Goal: Task Accomplishment & Management: Manage account settings

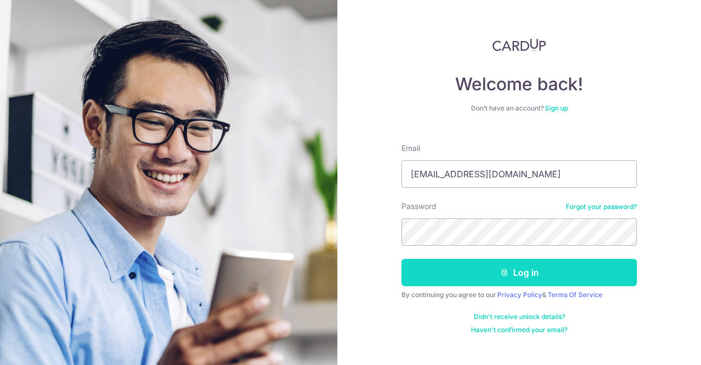
type input "[EMAIL_ADDRESS][DOMAIN_NAME]"
click at [491, 282] on button "Log in" at bounding box center [518, 272] width 235 height 27
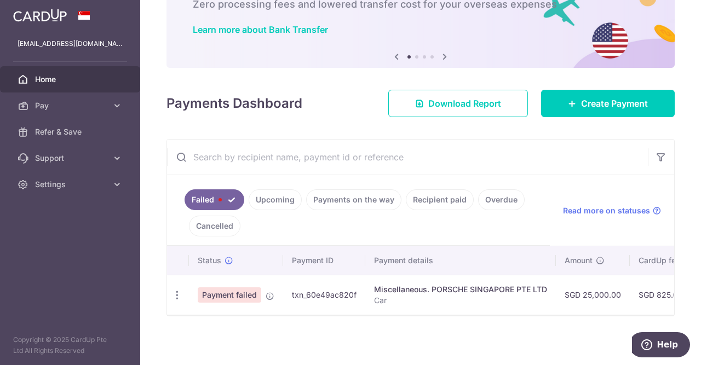
click at [283, 200] on link "Upcoming" at bounding box center [275, 199] width 53 height 21
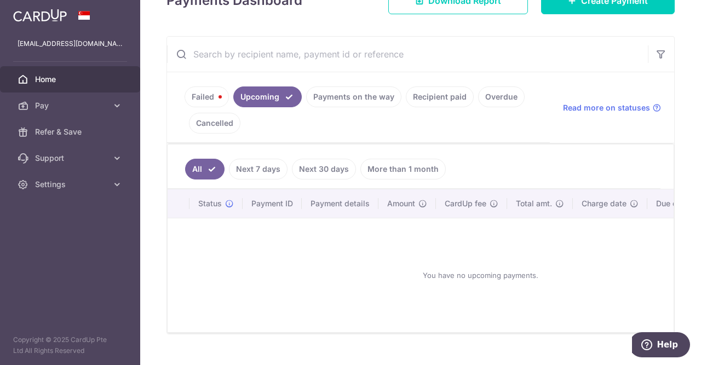
click at [335, 94] on link "Payments on the way" at bounding box center [353, 97] width 95 height 21
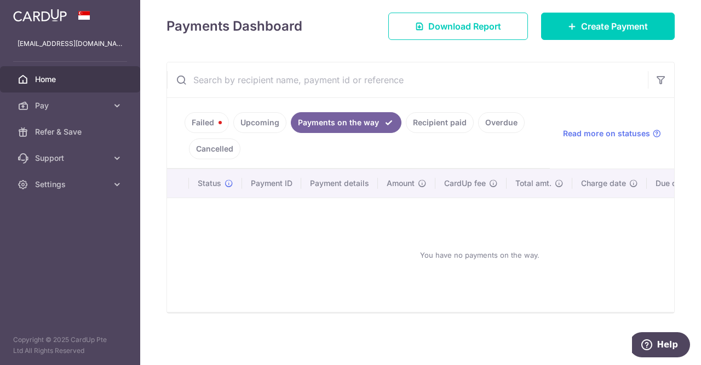
scroll to position [94, 0]
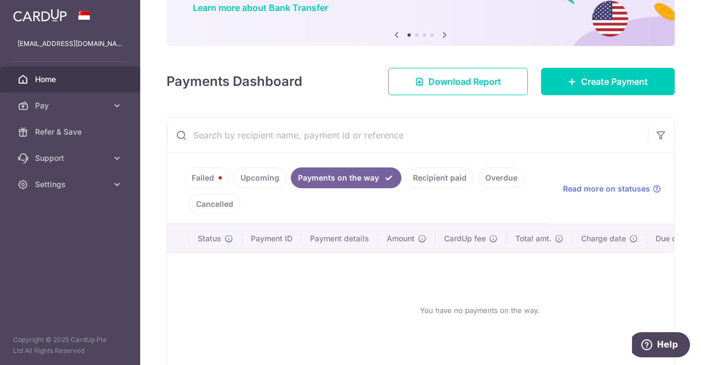
click at [204, 174] on link "Failed" at bounding box center [207, 178] width 44 height 21
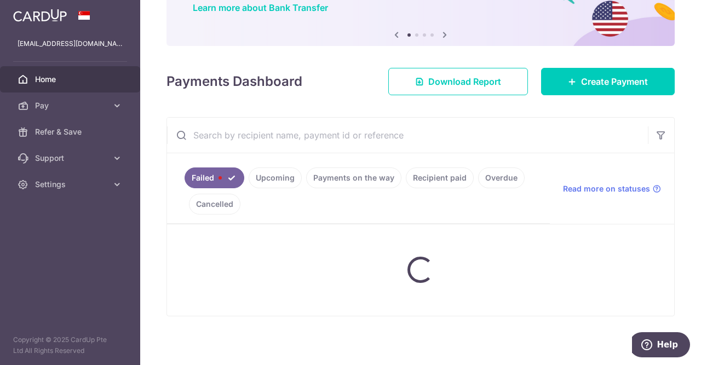
scroll to position [72, 0]
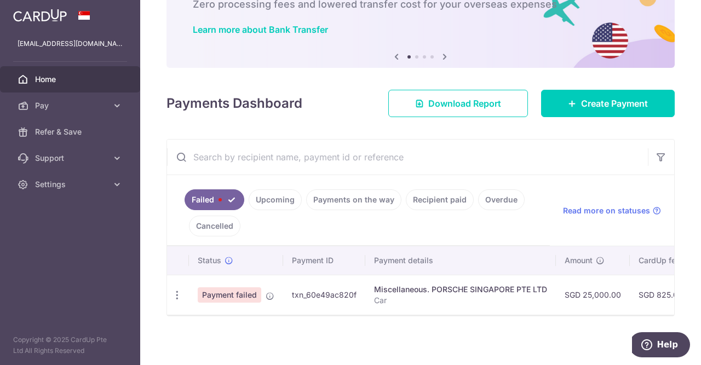
click at [241, 294] on span "Payment failed" at bounding box center [230, 294] width 64 height 15
click at [264, 295] on td "Payment failed" at bounding box center [236, 295] width 94 height 40
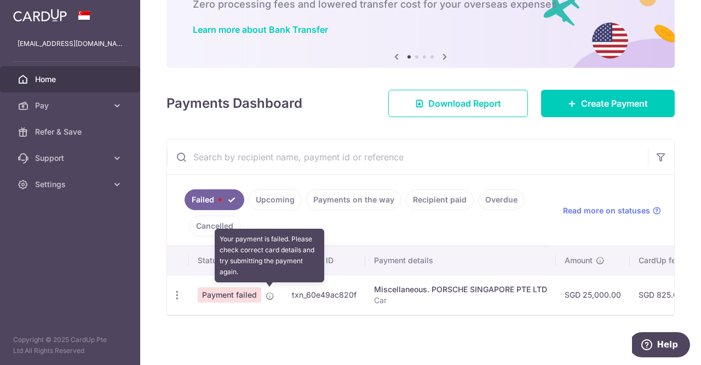
click at [268, 295] on icon at bounding box center [270, 296] width 9 height 9
click at [270, 293] on icon at bounding box center [270, 296] width 9 height 9
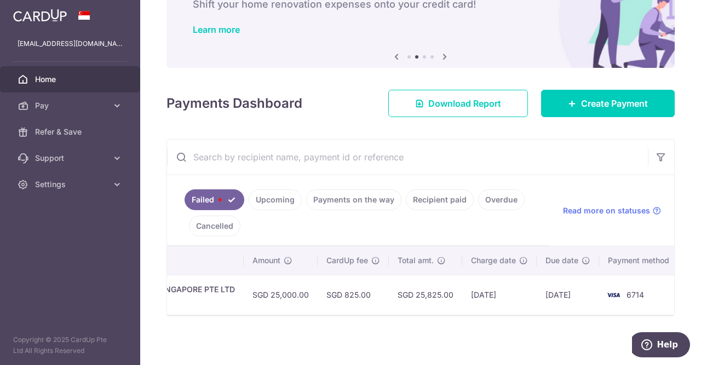
click at [235, 205] on link "Failed" at bounding box center [215, 199] width 60 height 21
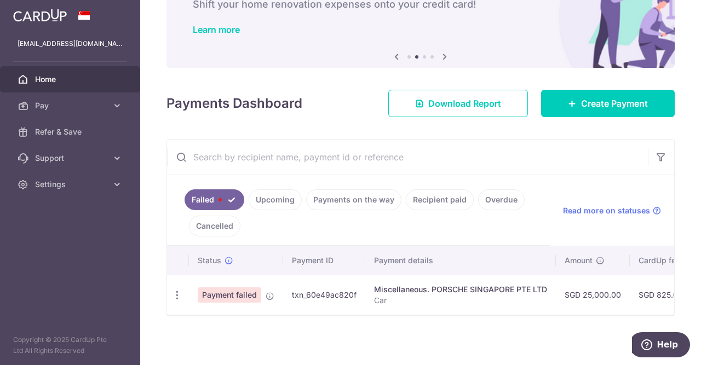
scroll to position [0, 312]
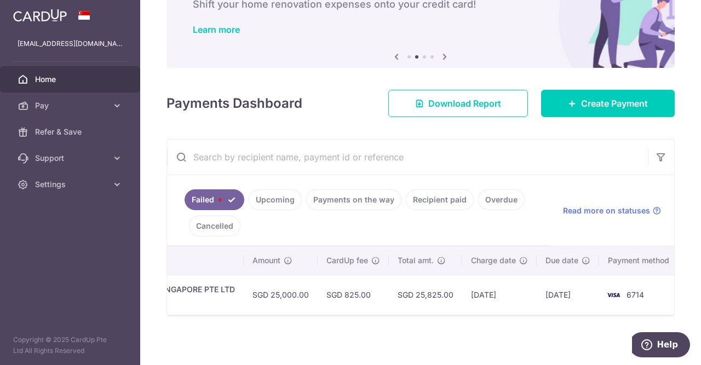
click at [195, 290] on div "Miscellaneous. PORSCHE SINGAPORE PTE LTD" at bounding box center [148, 289] width 173 height 11
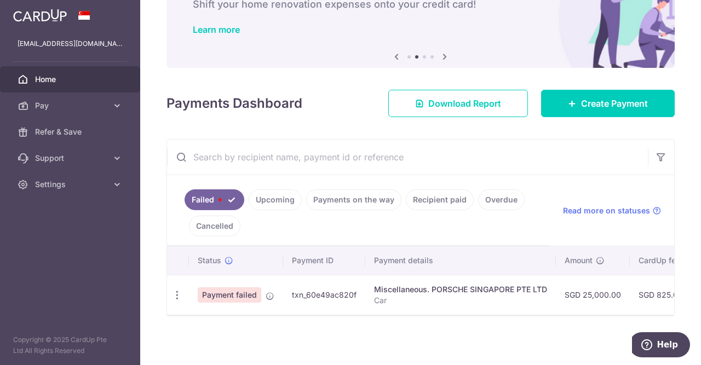
click at [273, 225] on ul "Failed Upcoming Payments on the way Recipient paid Overdue Cancelled" at bounding box center [358, 210] width 383 height 71
click at [521, 154] on input "text" at bounding box center [407, 157] width 481 height 35
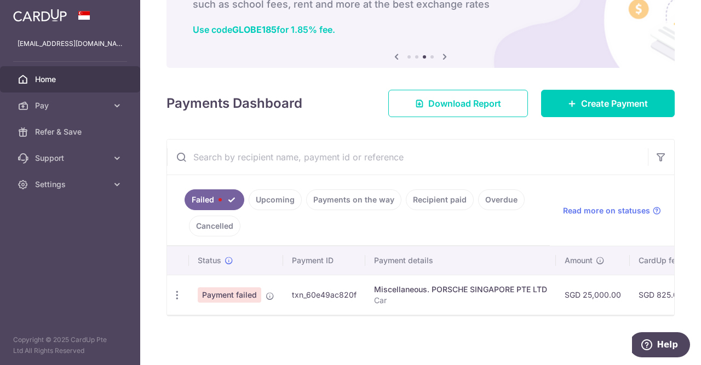
click at [231, 295] on span "Payment failed" at bounding box center [230, 294] width 64 height 15
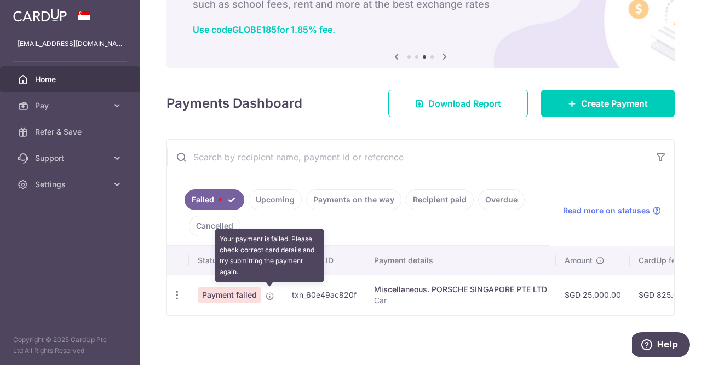
click at [269, 295] on icon at bounding box center [270, 296] width 9 height 9
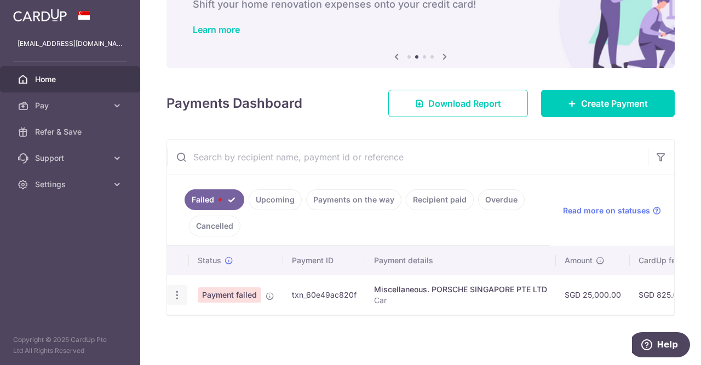
click at [177, 293] on icon "button" at bounding box center [176, 295] width 11 height 11
click at [244, 323] on span "Update payment" at bounding box center [235, 325] width 74 height 13
radio input "true"
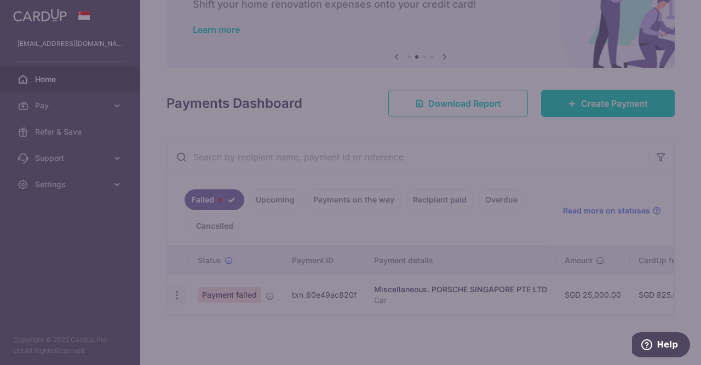
type input "25,000.00"
type input "Car"
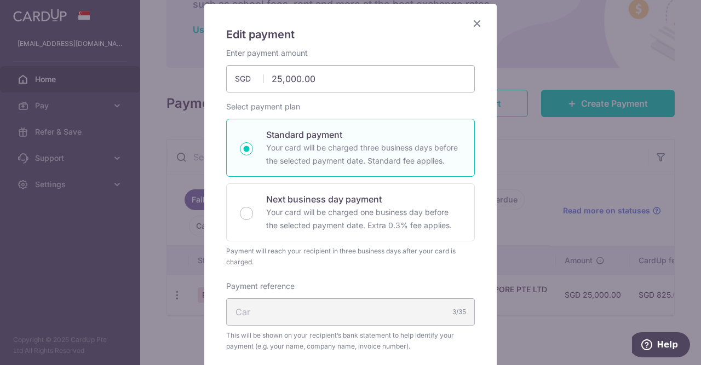
scroll to position [82, 0]
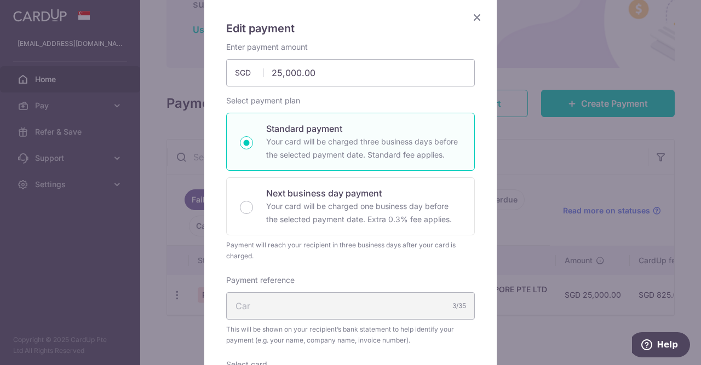
click at [595, 32] on div "Edit payment By clicking apply, you will make changes to all payments to PORSCH…" at bounding box center [350, 182] width 701 height 365
